Goal: Transaction & Acquisition: Purchase product/service

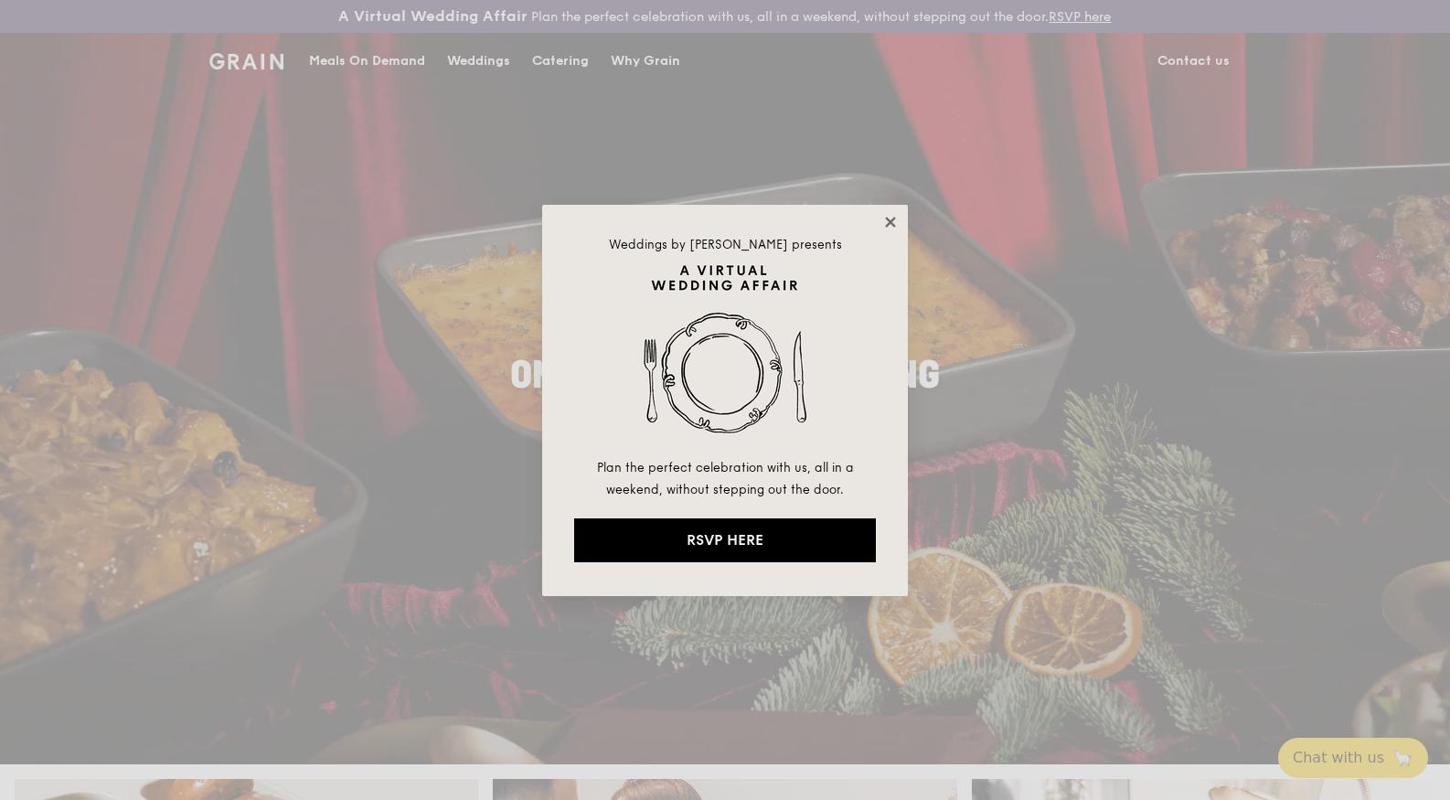
click at [885, 222] on icon at bounding box center [890, 222] width 16 height 16
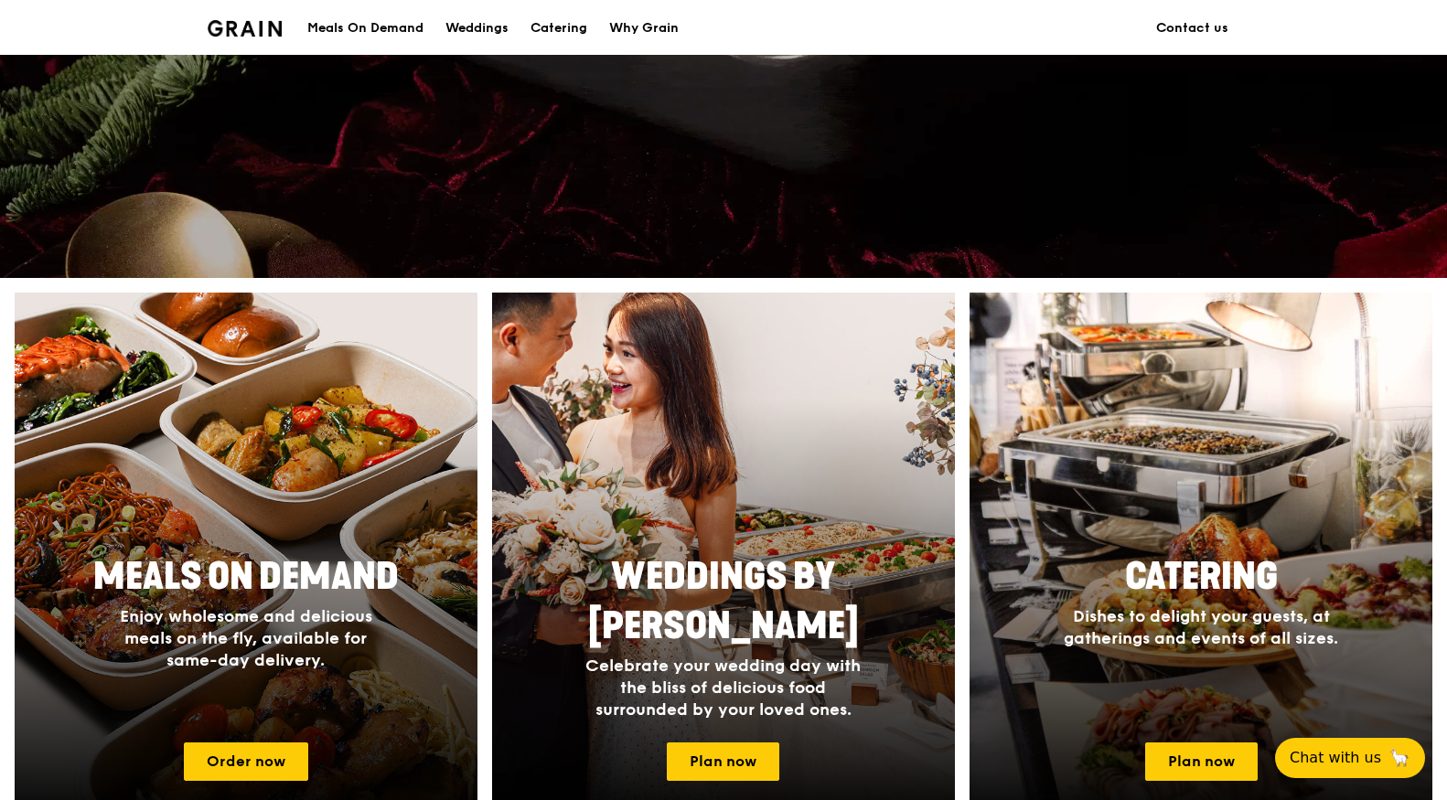
scroll to position [549, 0]
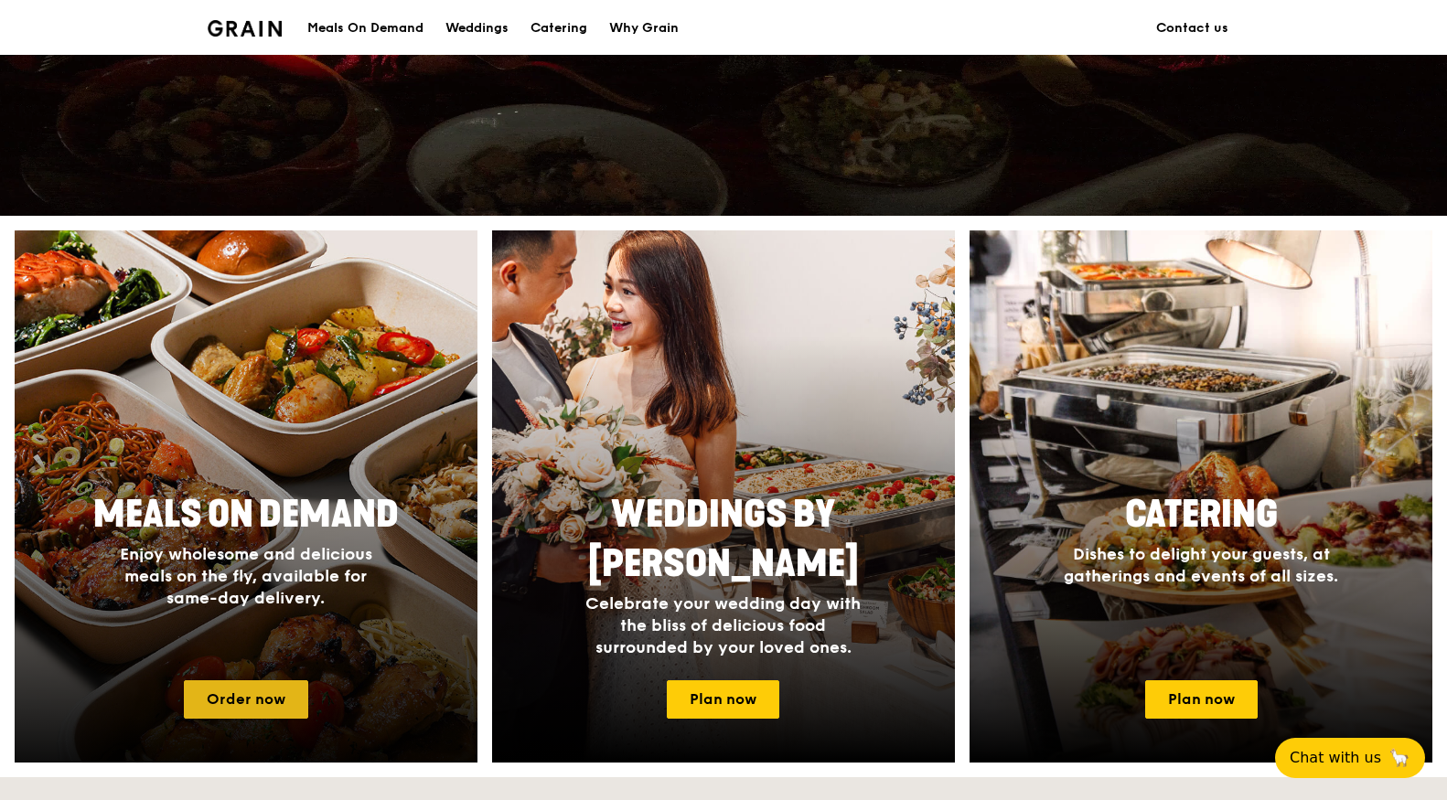
click at [248, 706] on link "Order now" at bounding box center [246, 699] width 124 height 38
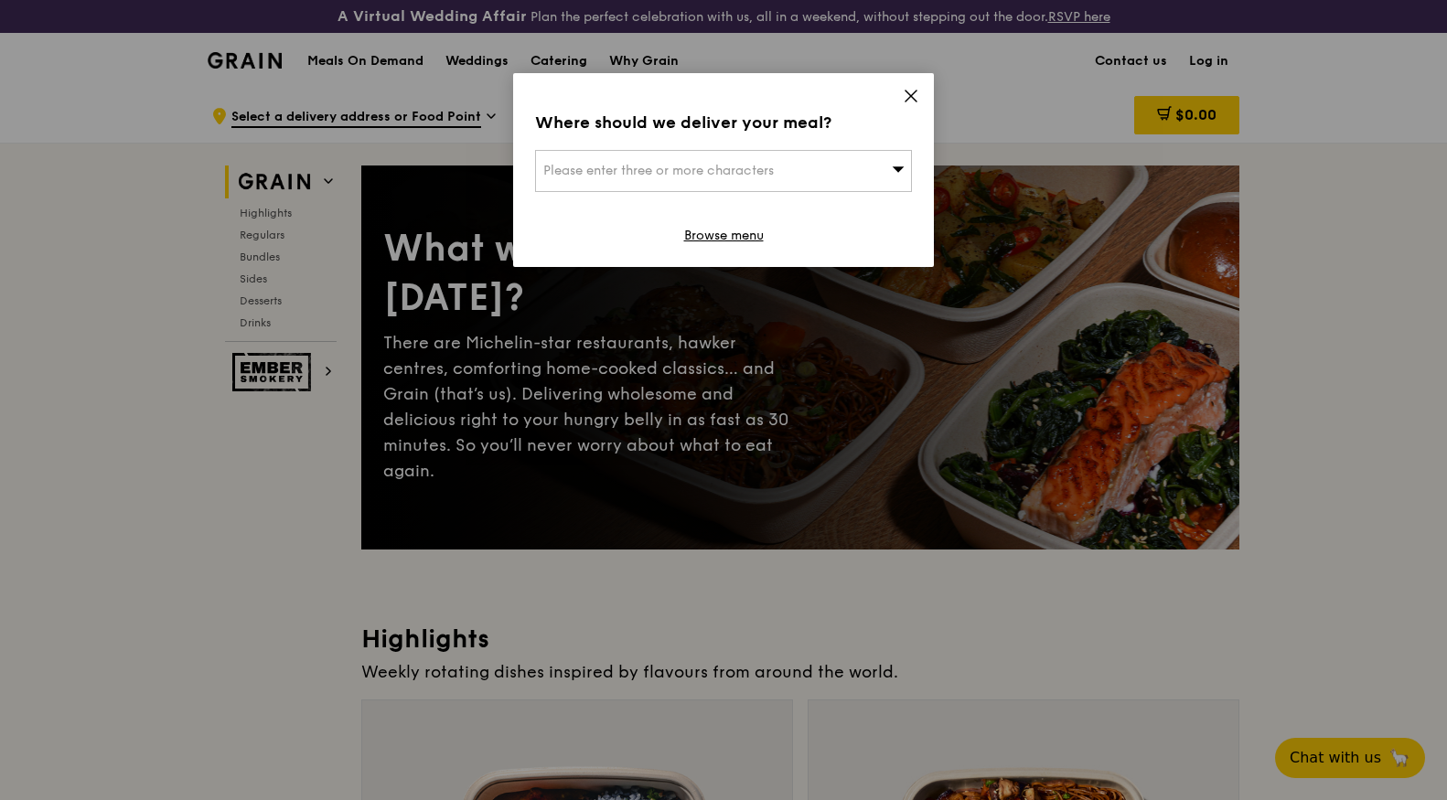
click at [843, 171] on div "Please enter three or more characters" at bounding box center [723, 171] width 377 height 42
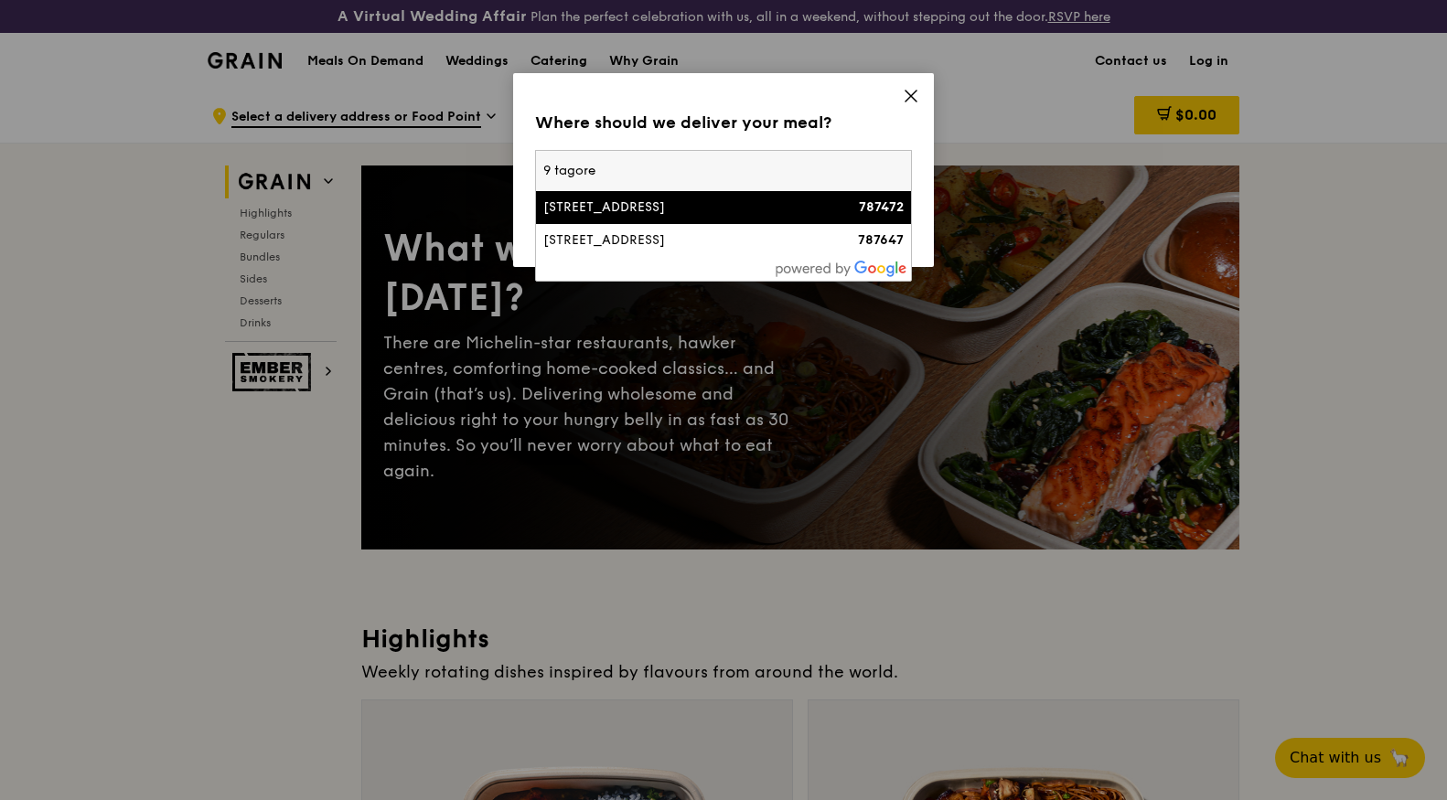
type input "9 tagore"
click at [634, 204] on div "[STREET_ADDRESS]" at bounding box center [678, 207] width 271 height 18
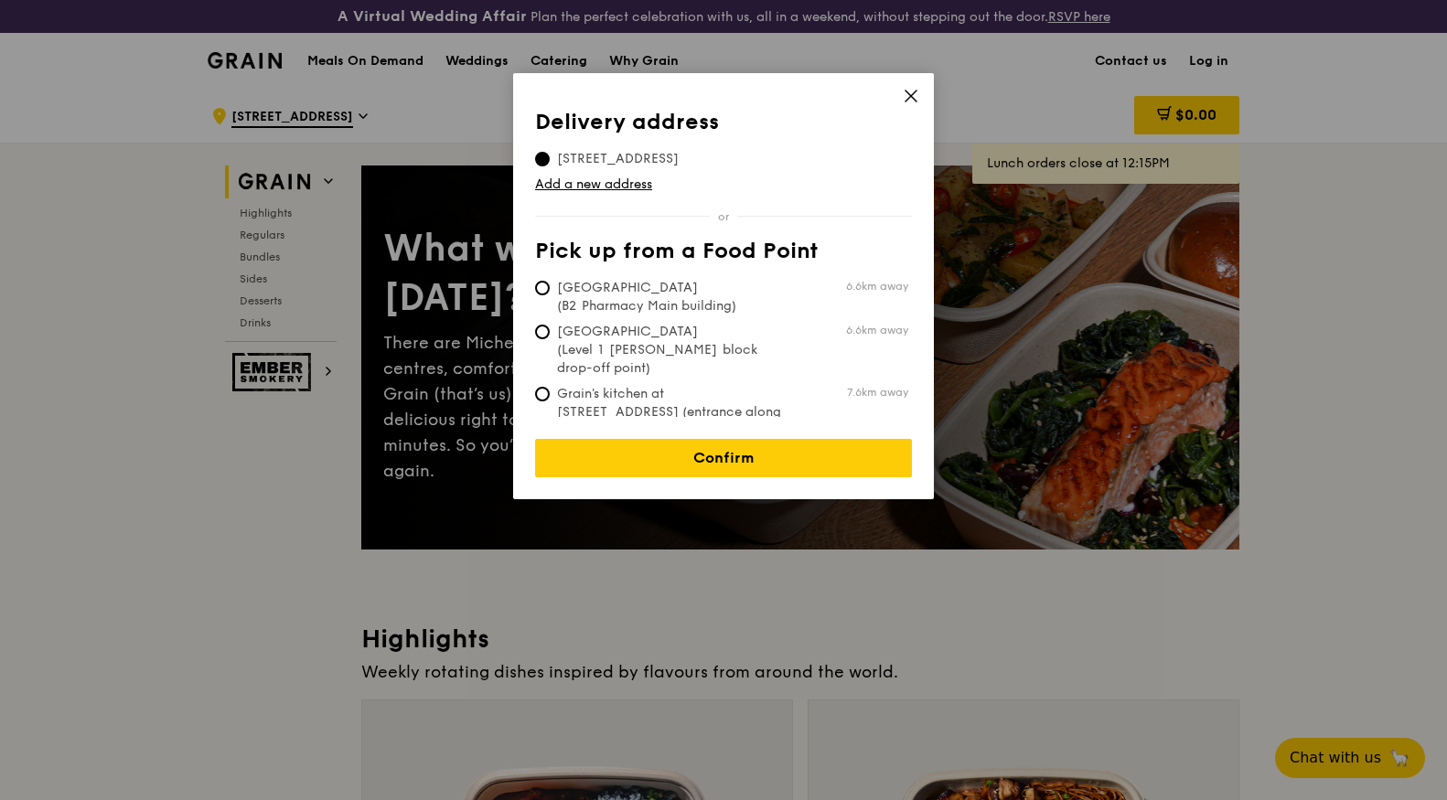
click at [669, 347] on span "[GEOGRAPHIC_DATA] (Level 1 [PERSON_NAME] block drop-off point)" at bounding box center [671, 350] width 273 height 55
click at [550, 339] on input "[GEOGRAPHIC_DATA] (Level 1 [PERSON_NAME] block drop-off point) 6.6km away" at bounding box center [542, 332] width 15 height 15
radio input "true"
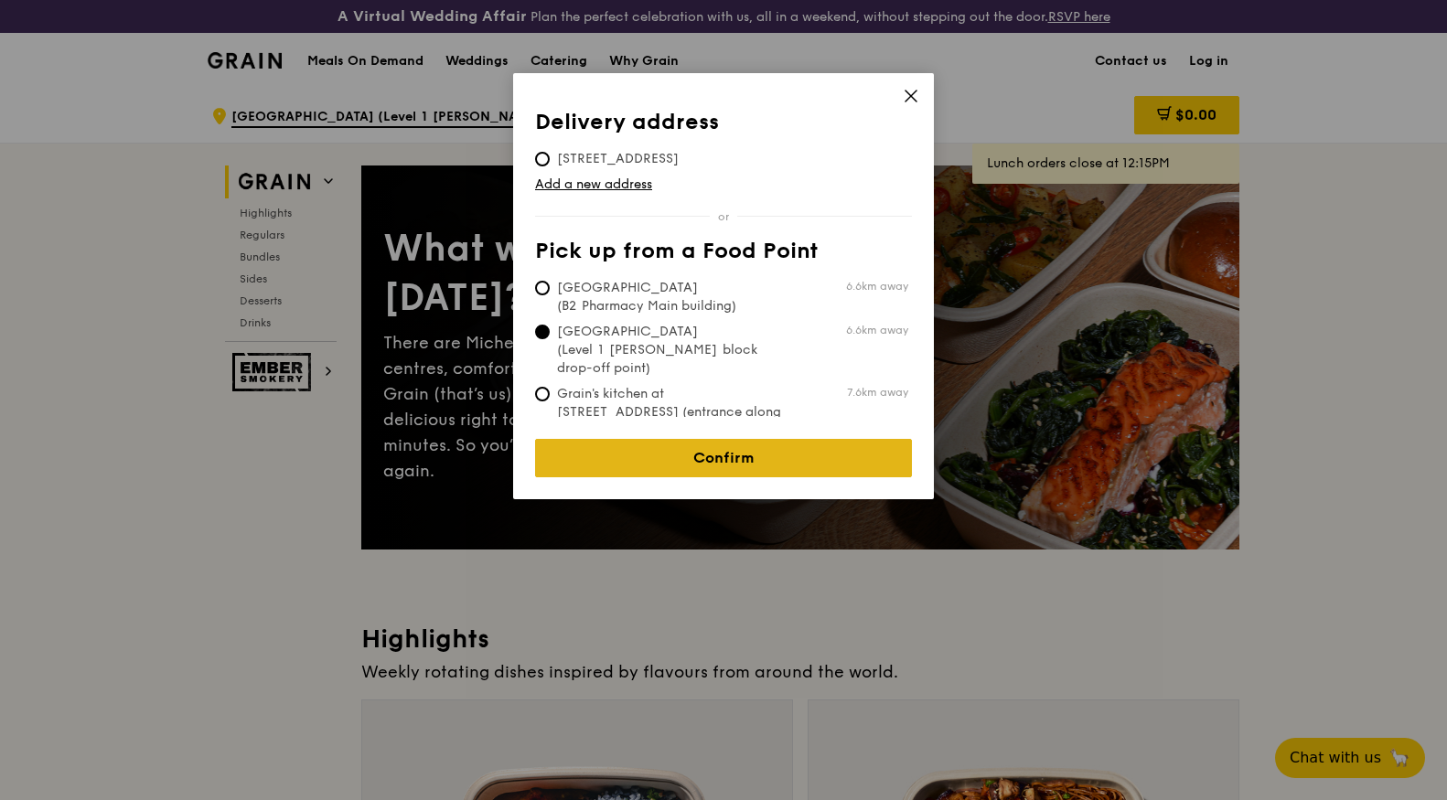
click at [768, 451] on link "Confirm" at bounding box center [723, 458] width 377 height 38
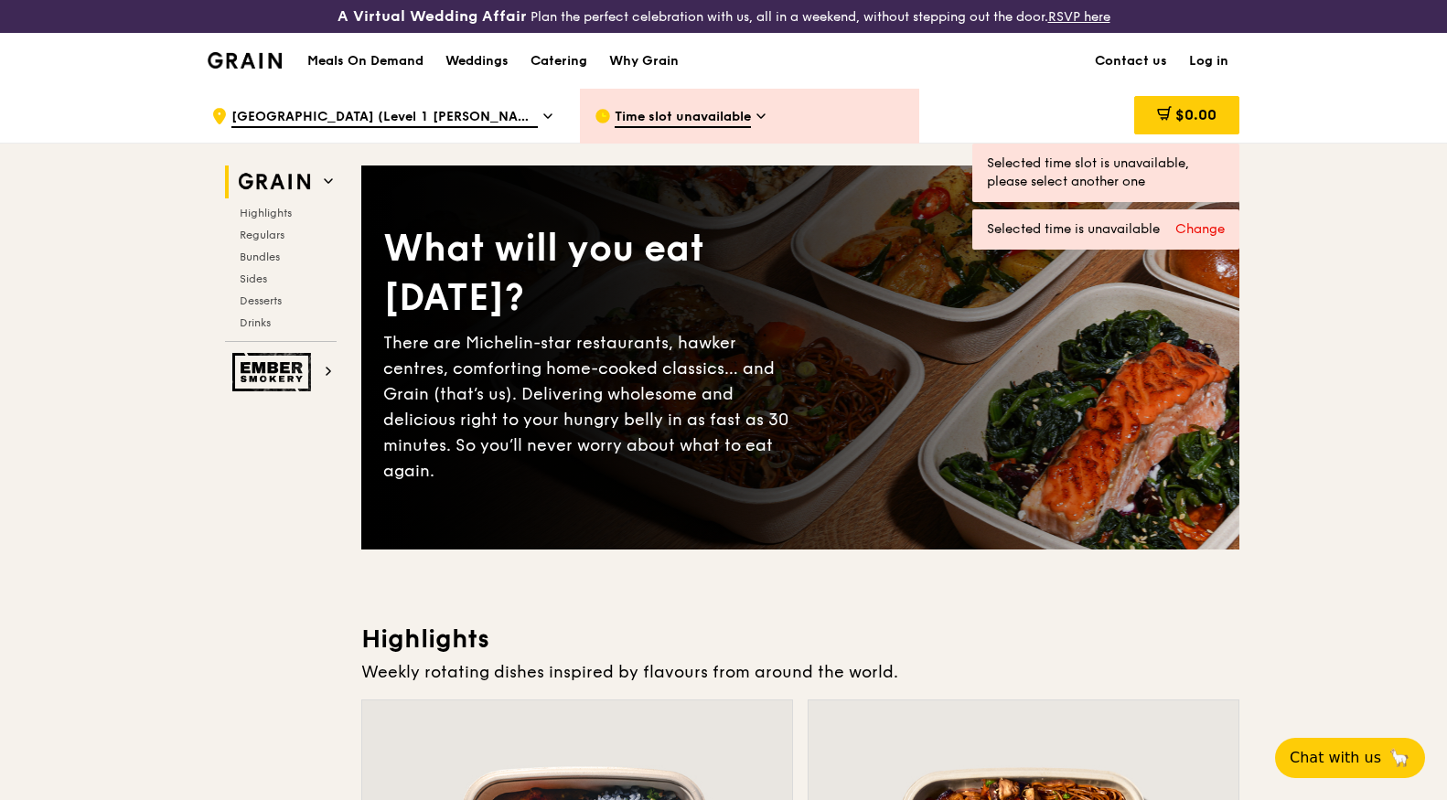
click at [674, 111] on span "Time slot unavailable" at bounding box center [683, 118] width 136 height 20
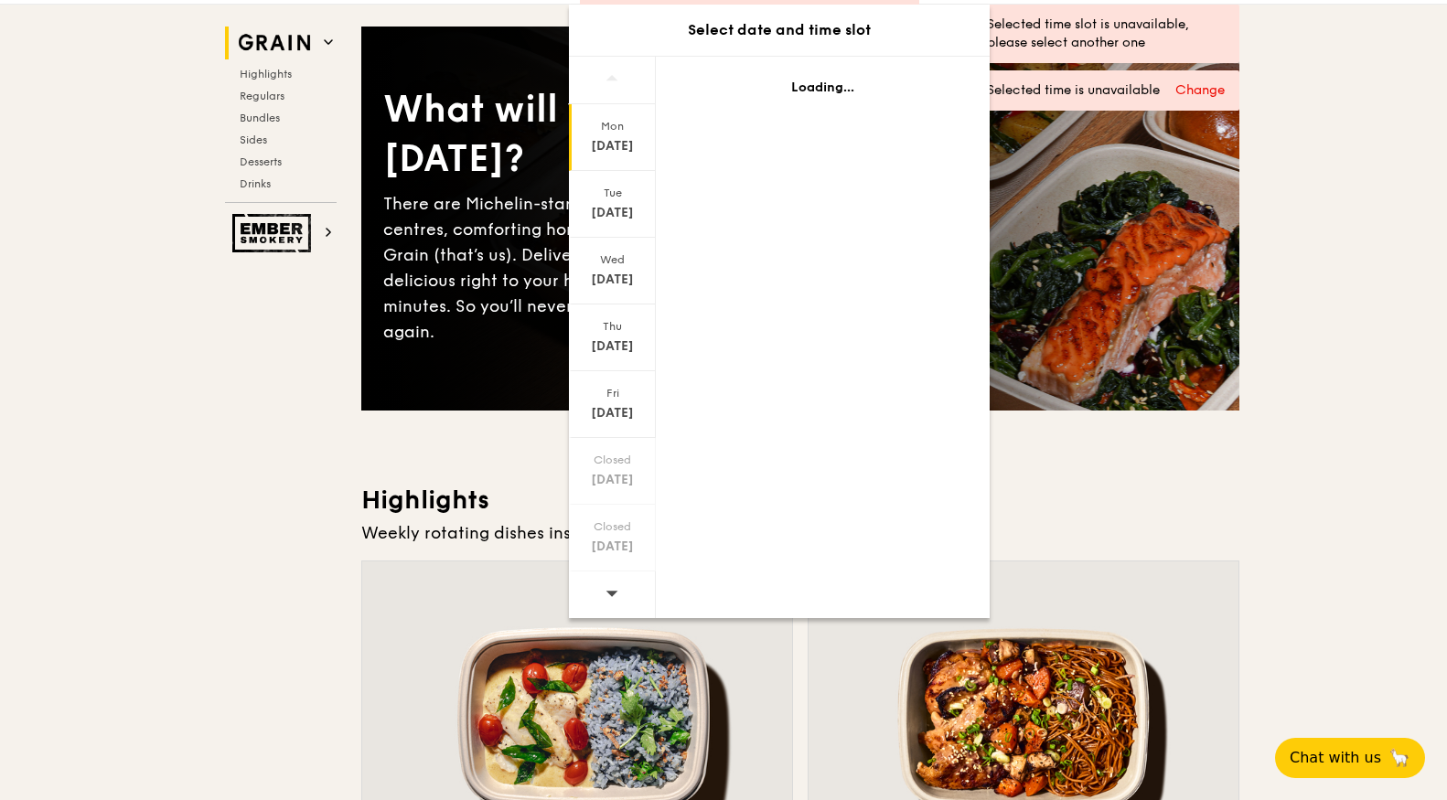
scroll to position [183, 0]
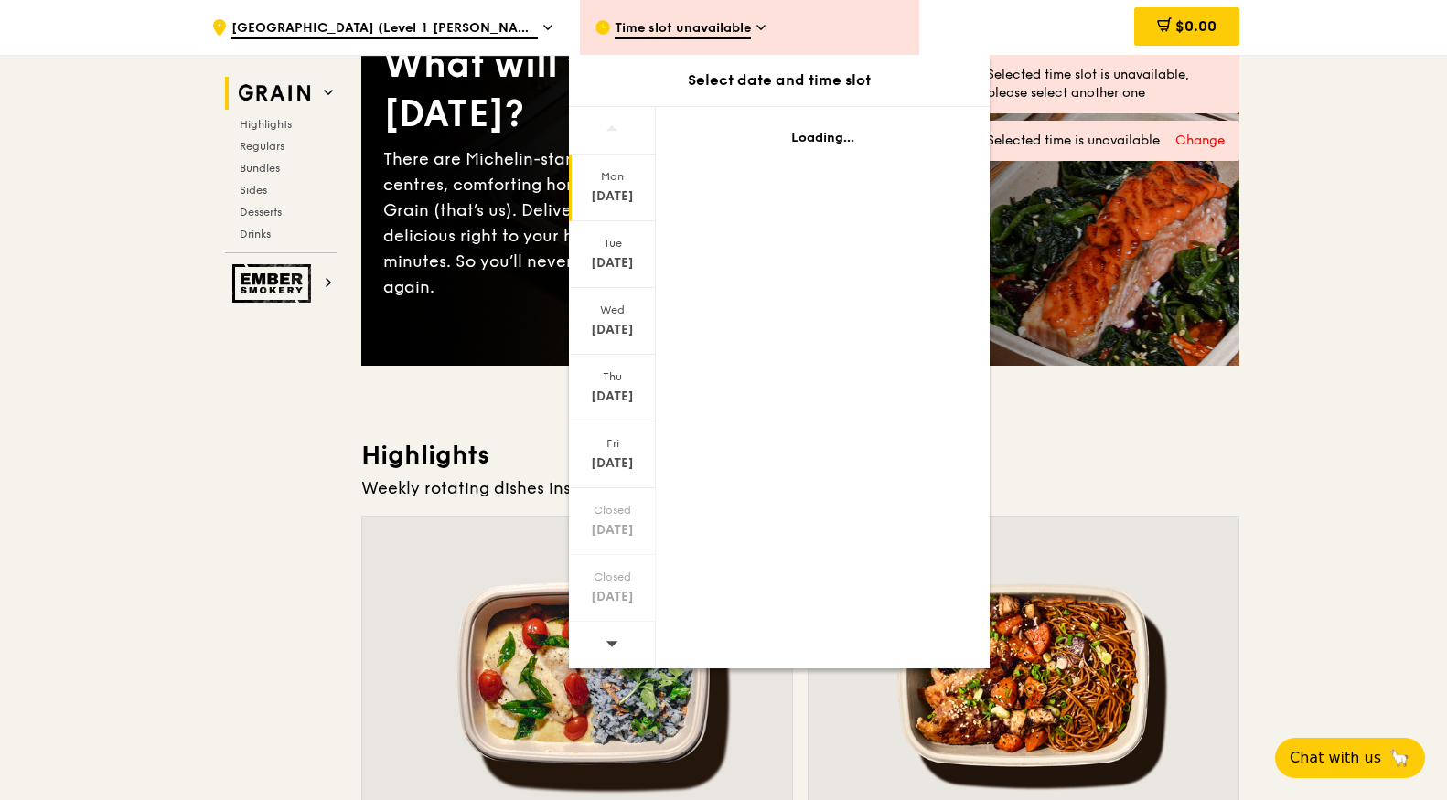
click at [609, 631] on span at bounding box center [611, 643] width 13 height 43
click at [615, 648] on icon at bounding box center [611, 643] width 13 height 14
click at [617, 648] on icon at bounding box center [611, 643] width 13 height 14
click at [623, 572] on div "Closed" at bounding box center [612, 577] width 81 height 15
click at [620, 513] on div "Closed" at bounding box center [612, 510] width 81 height 15
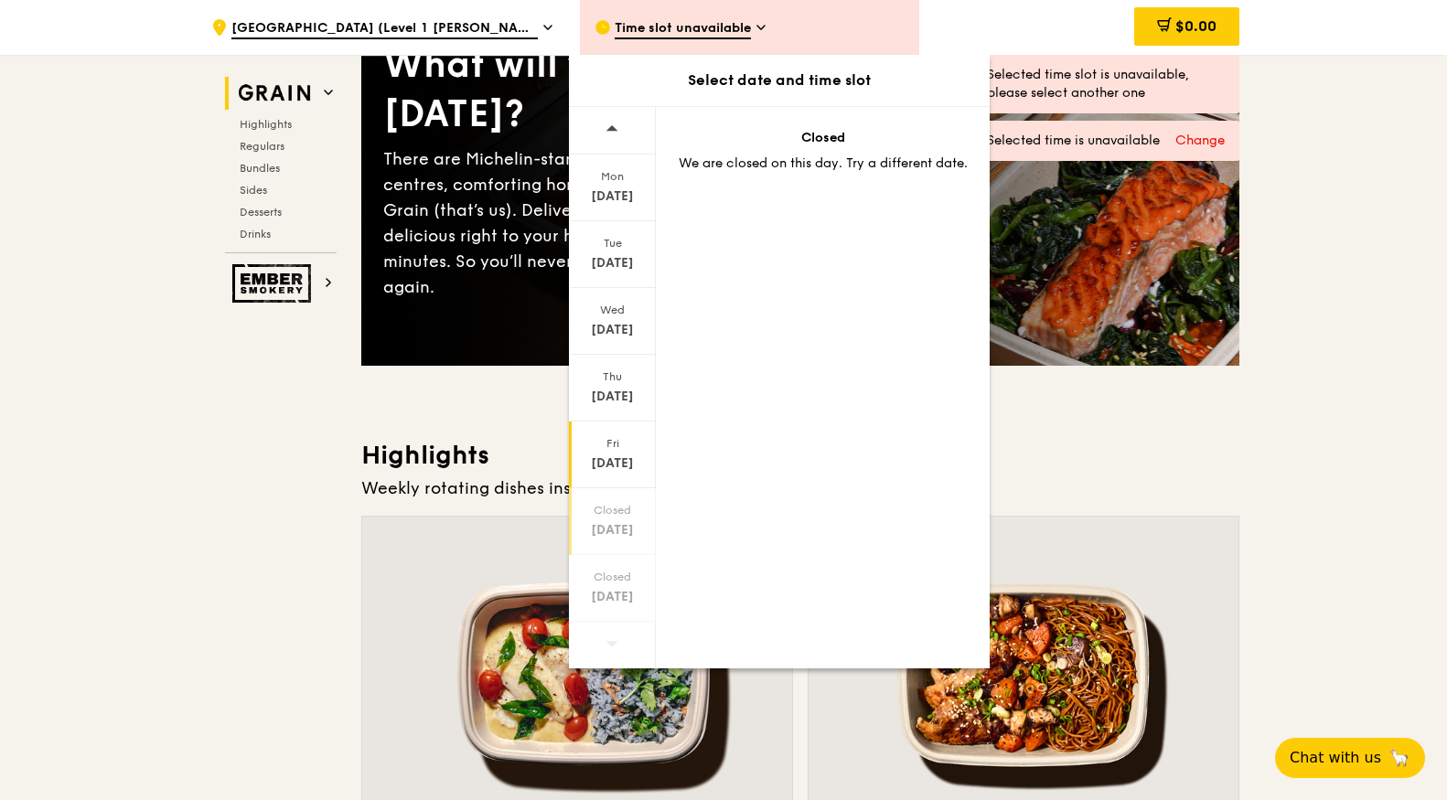
click at [624, 445] on div "Fri" at bounding box center [612, 443] width 81 height 15
click at [613, 379] on div "Thu" at bounding box center [612, 376] width 81 height 15
click at [623, 196] on div "[DATE]" at bounding box center [612, 196] width 81 height 18
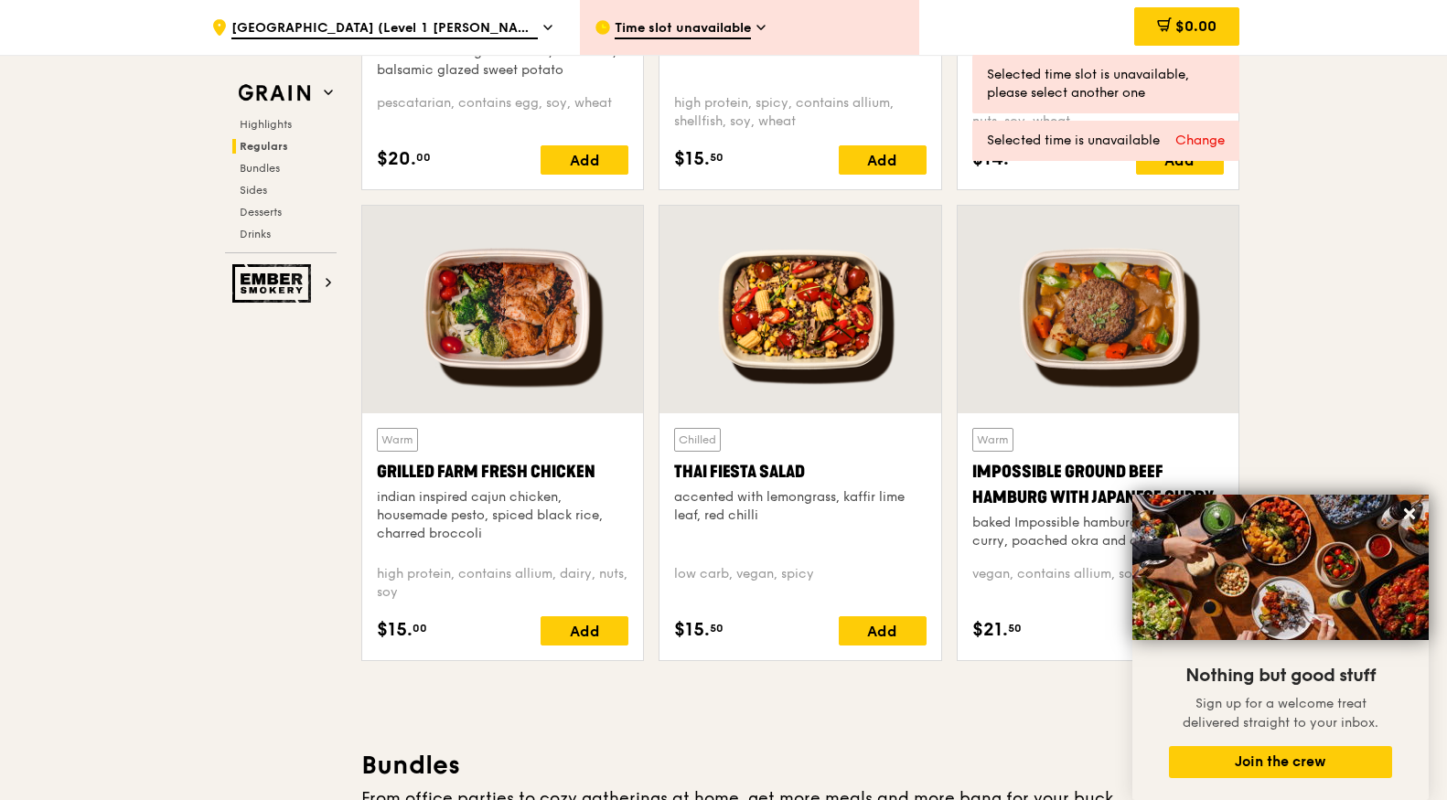
scroll to position [2012, 0]
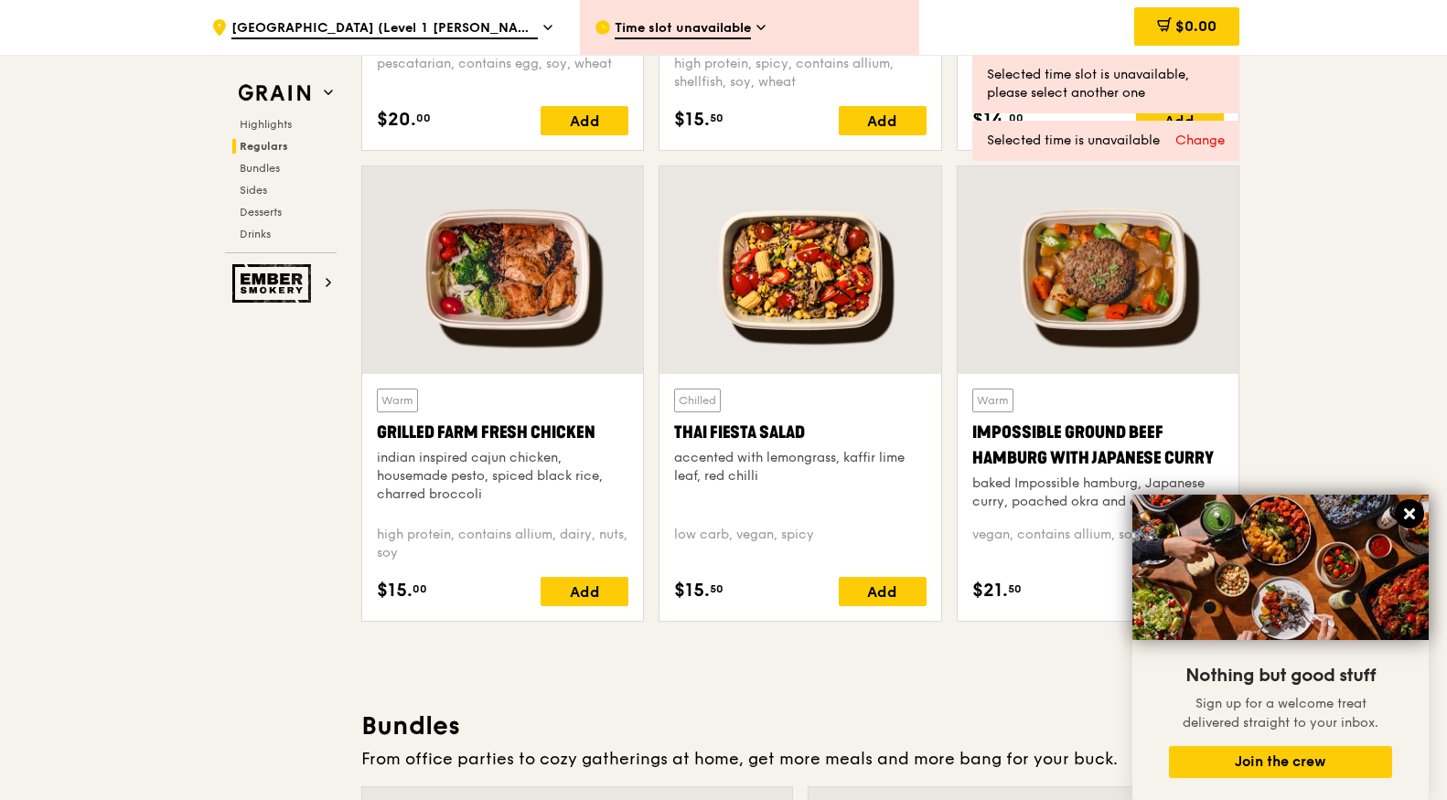
click at [1420, 510] on button at bounding box center [1409, 513] width 29 height 29
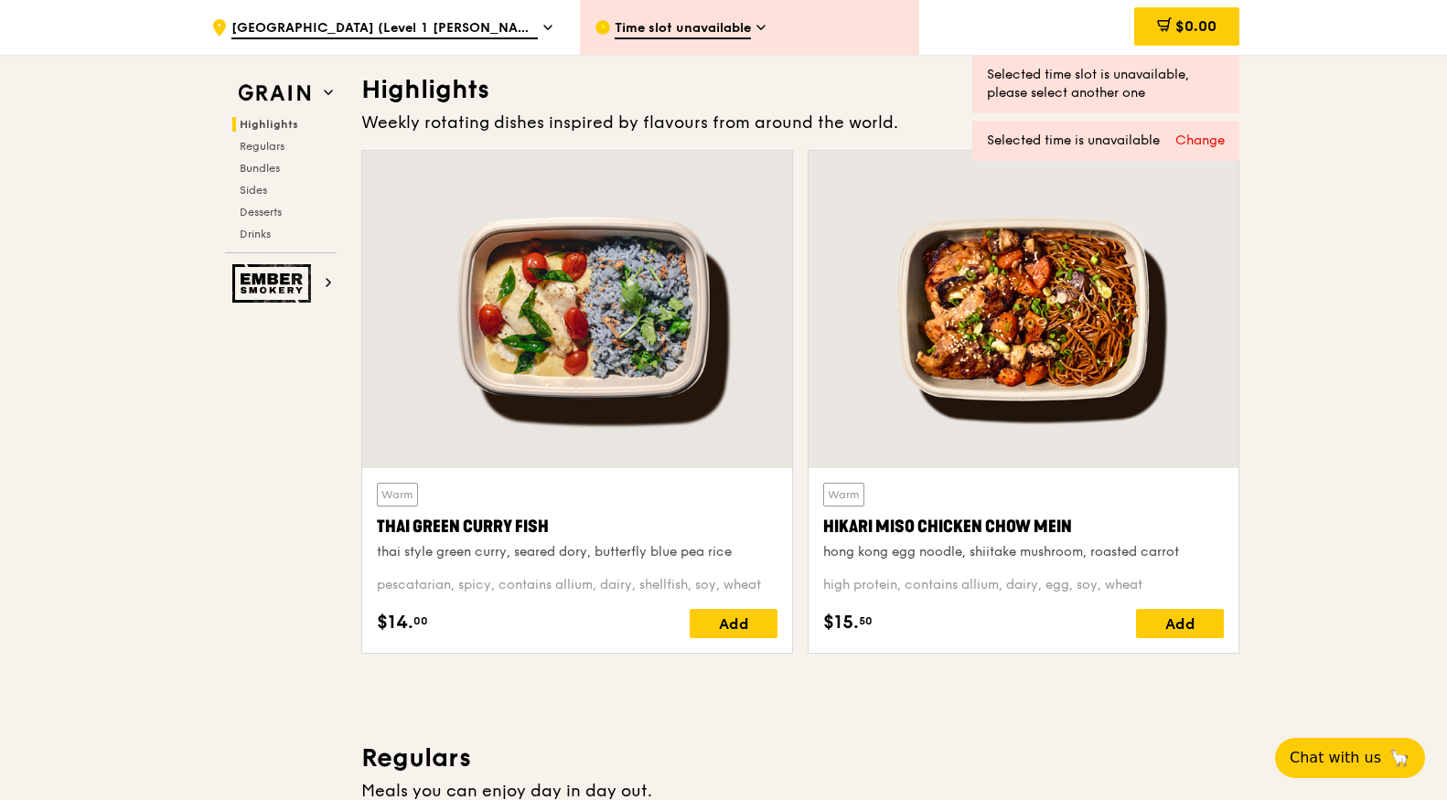
scroll to position [0, 0]
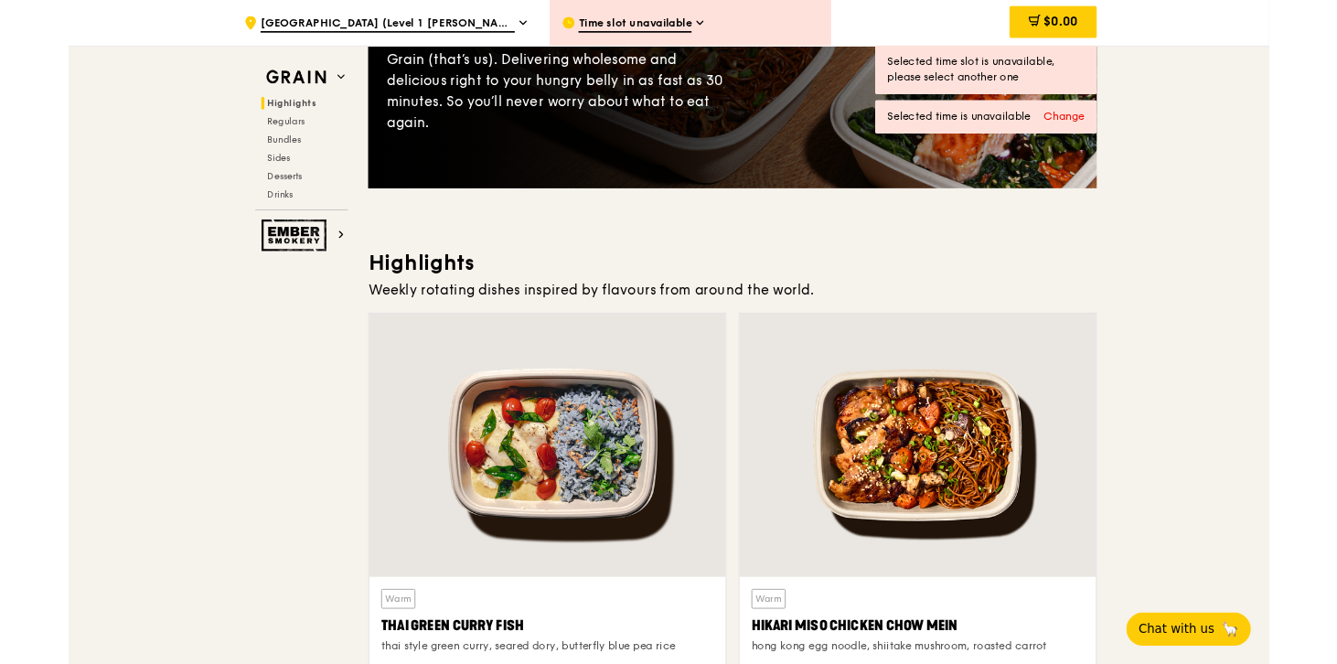
scroll to position [549, 0]
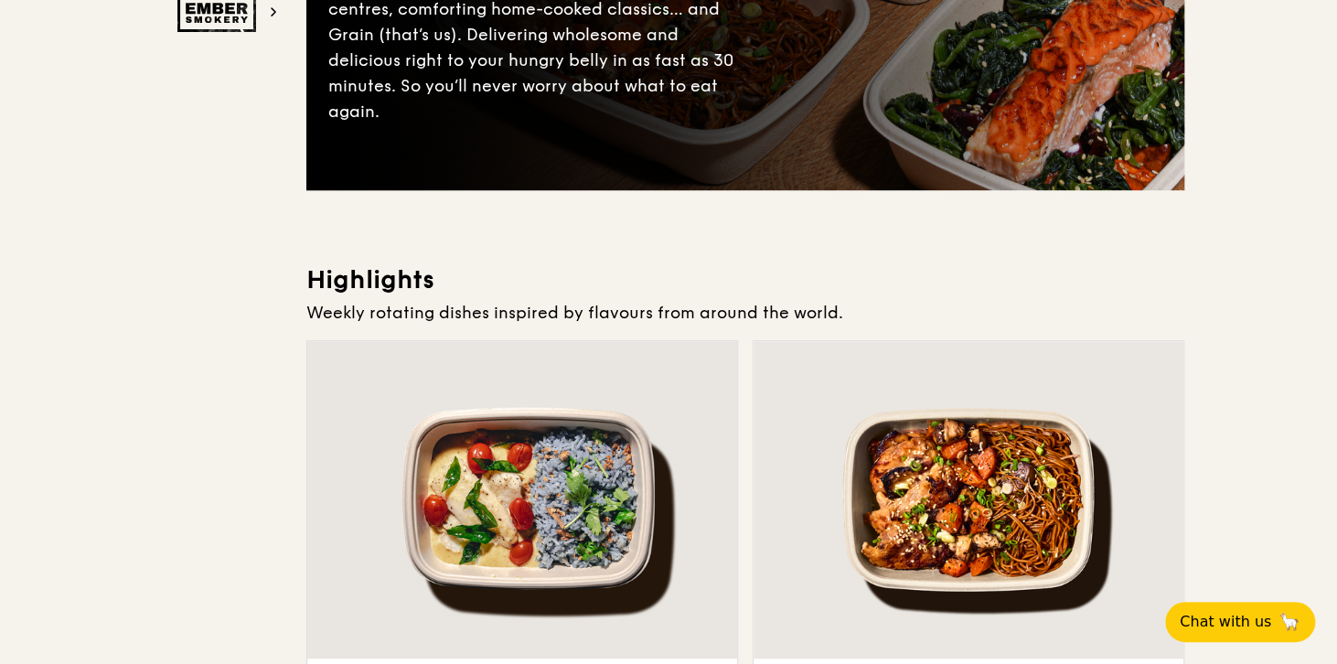
scroll to position [0, 0]
